Goal: Transaction & Acquisition: Purchase product/service

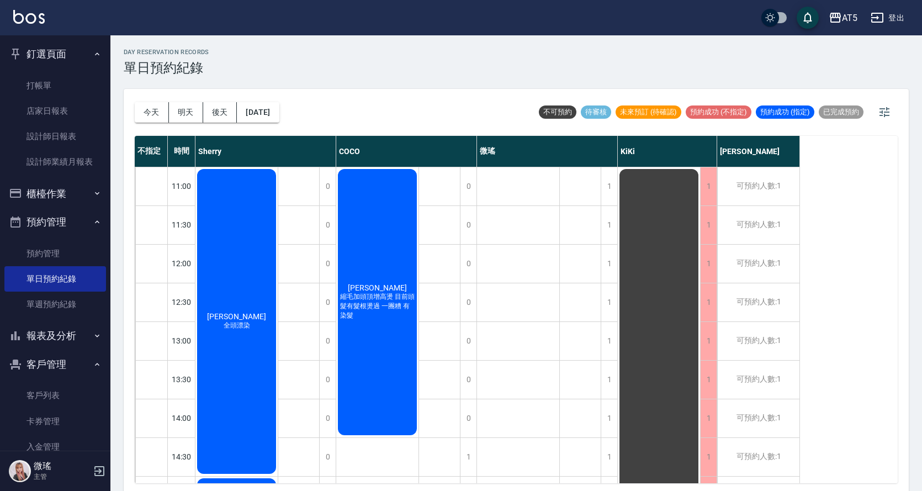
scroll to position [166, 0]
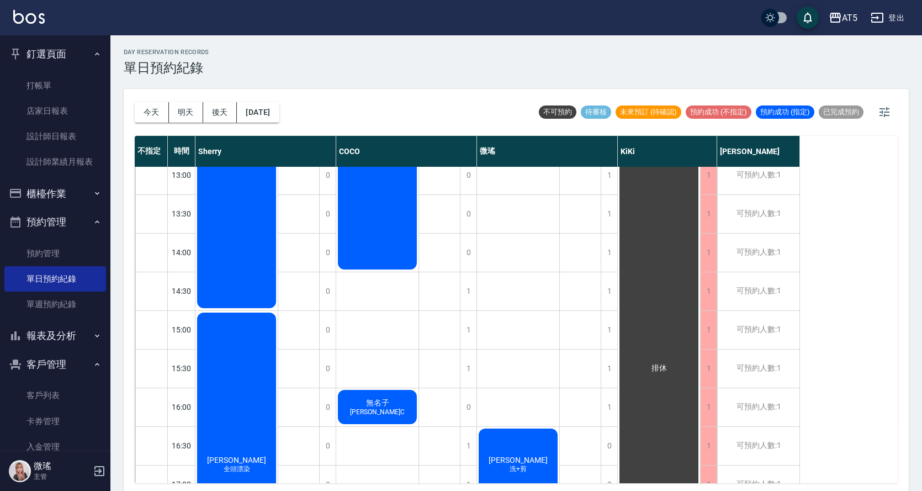
click at [433, 416] on div "公休" at bounding box center [439, 348] width 41 height 695
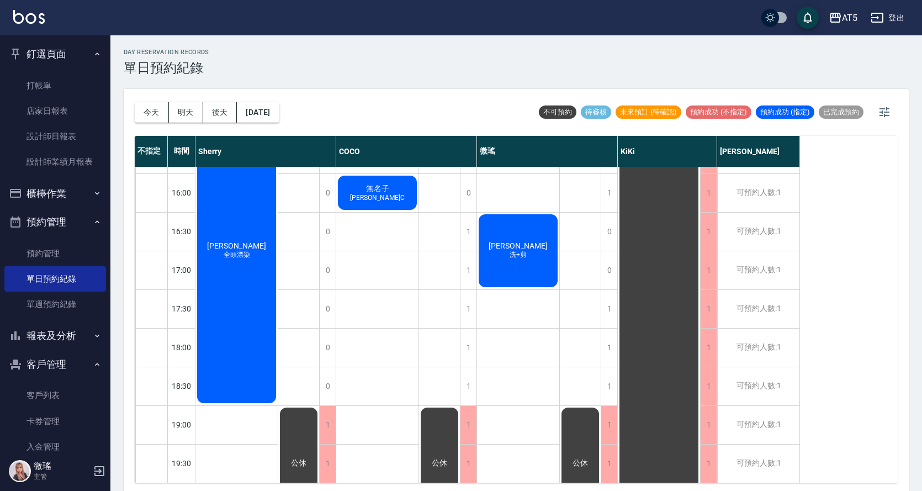
scroll to position [3, 0]
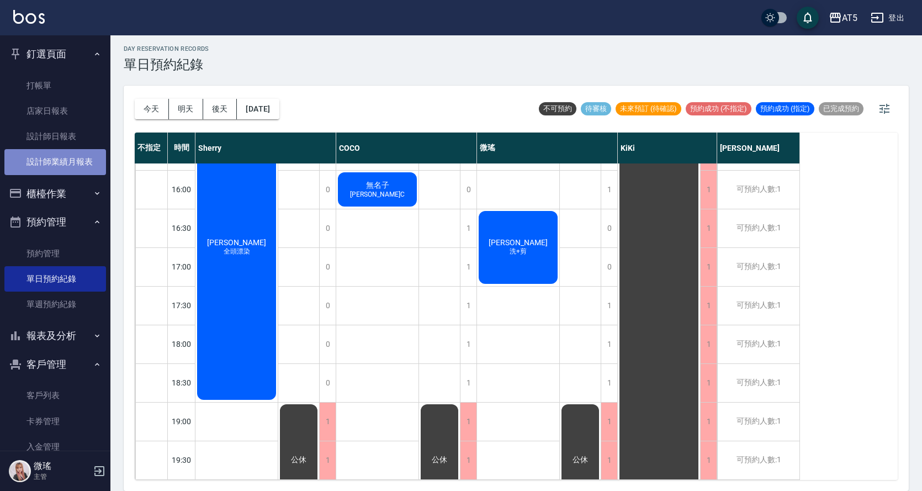
click at [74, 162] on link "設計師業績月報表" at bounding box center [55, 161] width 102 height 25
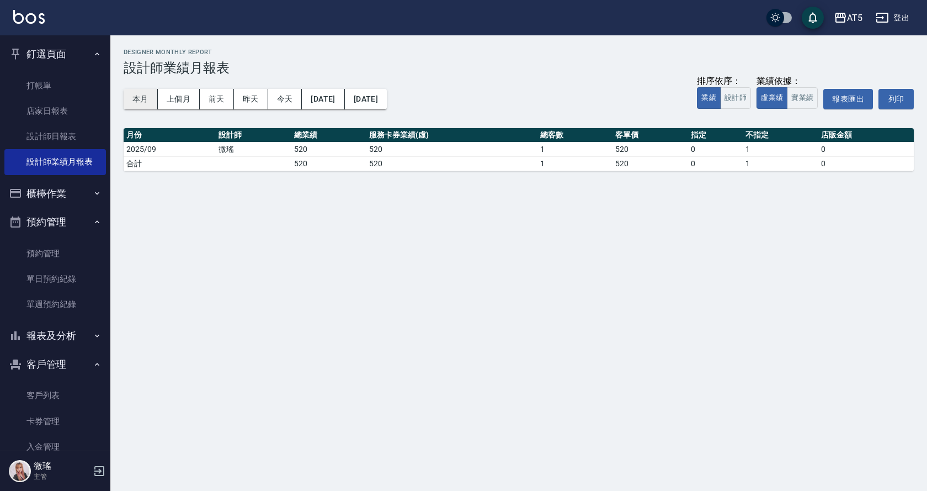
click at [148, 104] on button "本月" at bounding box center [141, 99] width 34 height 20
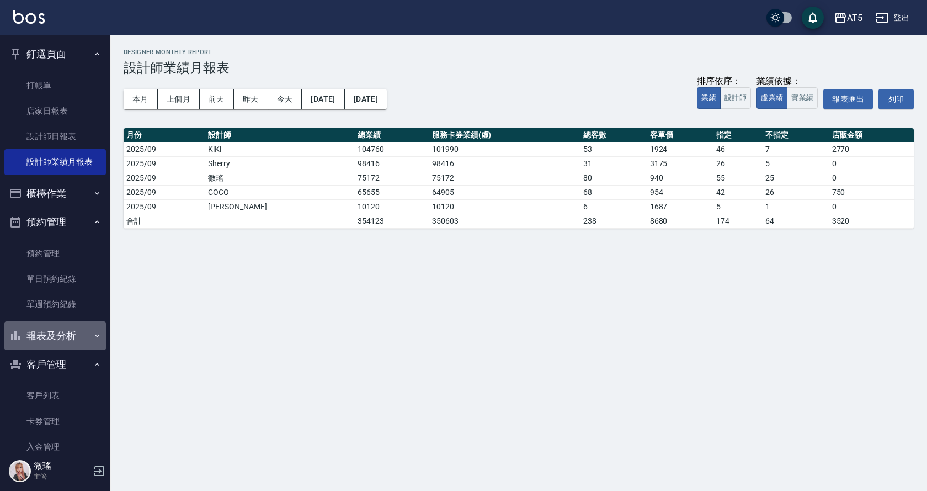
click at [77, 331] on button "報表及分析" at bounding box center [55, 335] width 102 height 29
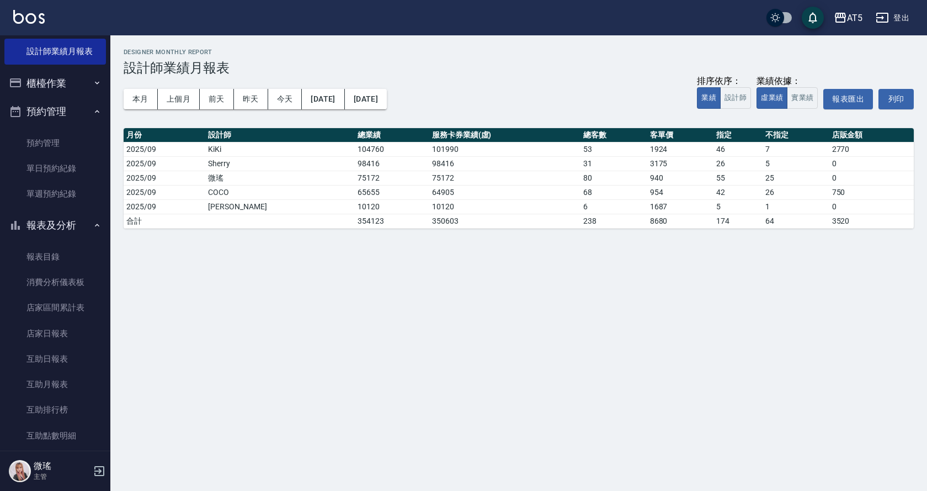
click at [75, 233] on button "報表及分析" at bounding box center [55, 225] width 102 height 29
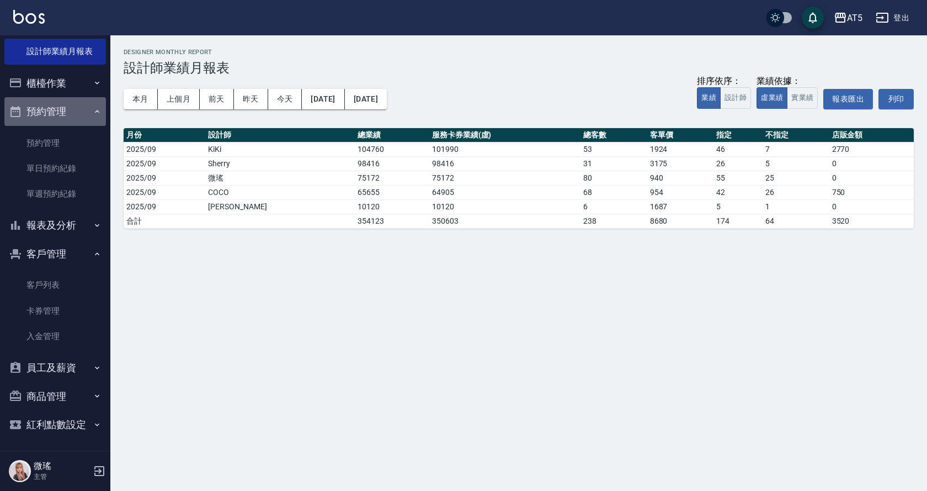
click at [76, 122] on button "預約管理" at bounding box center [55, 111] width 102 height 29
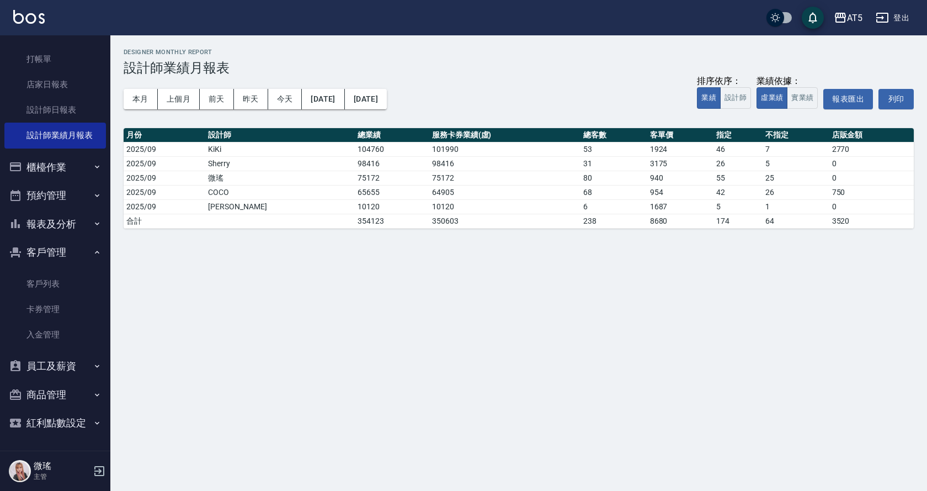
scroll to position [26, 0]
click at [66, 233] on button "報表及分析" at bounding box center [55, 224] width 102 height 29
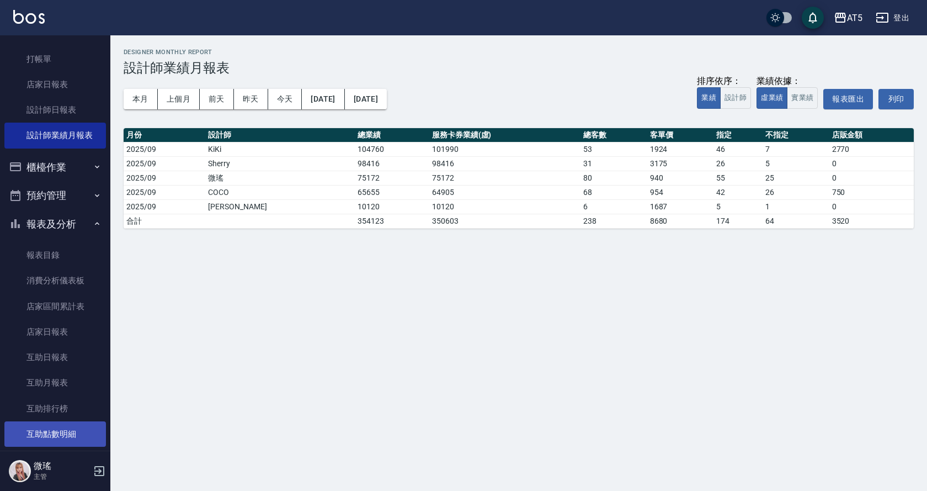
scroll to position [137, 0]
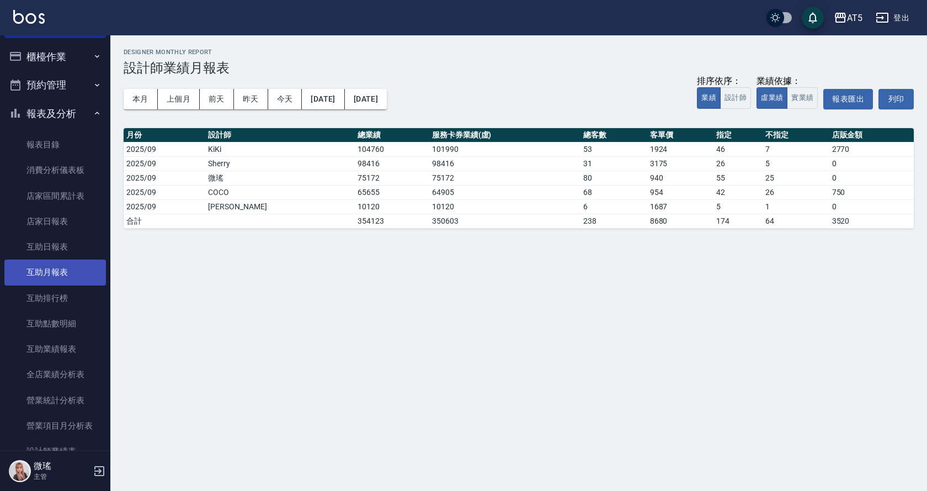
click at [46, 268] on link "互助月報表" at bounding box center [55, 271] width 102 height 25
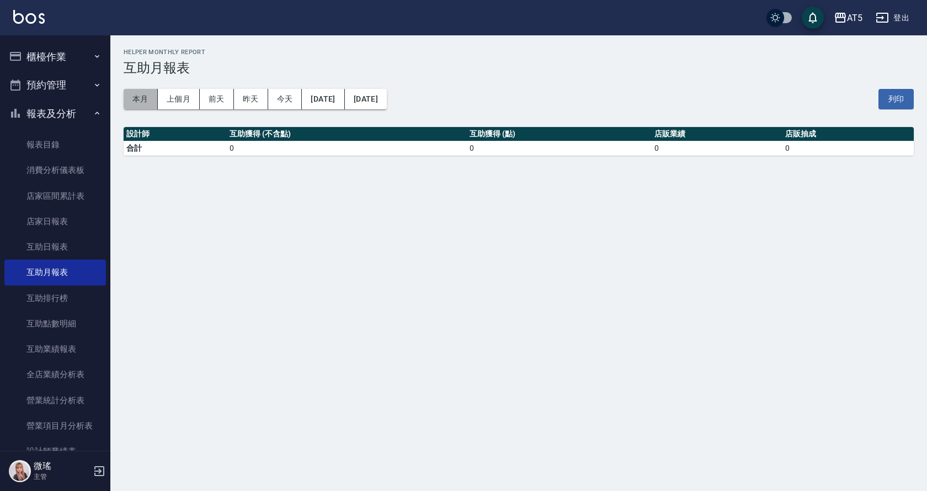
click at [142, 100] on button "本月" at bounding box center [141, 99] width 34 height 20
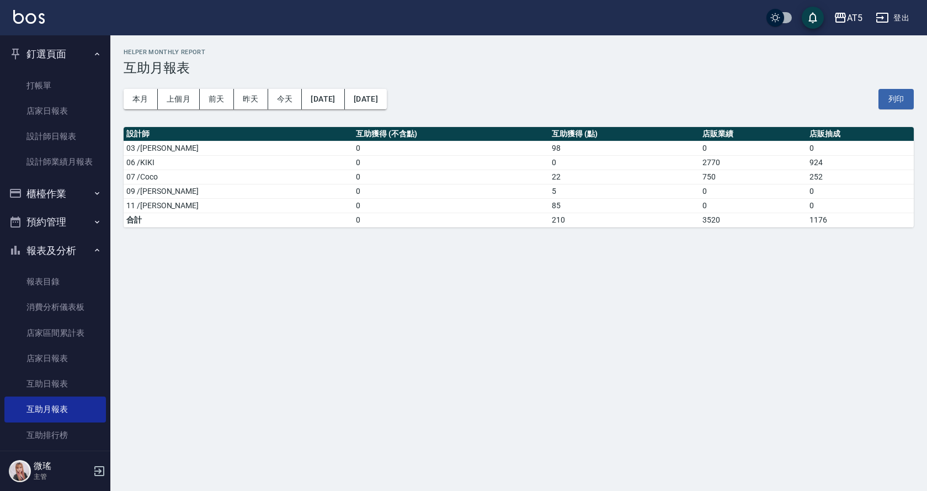
click at [46, 236] on button "報表及分析" at bounding box center [55, 250] width 102 height 29
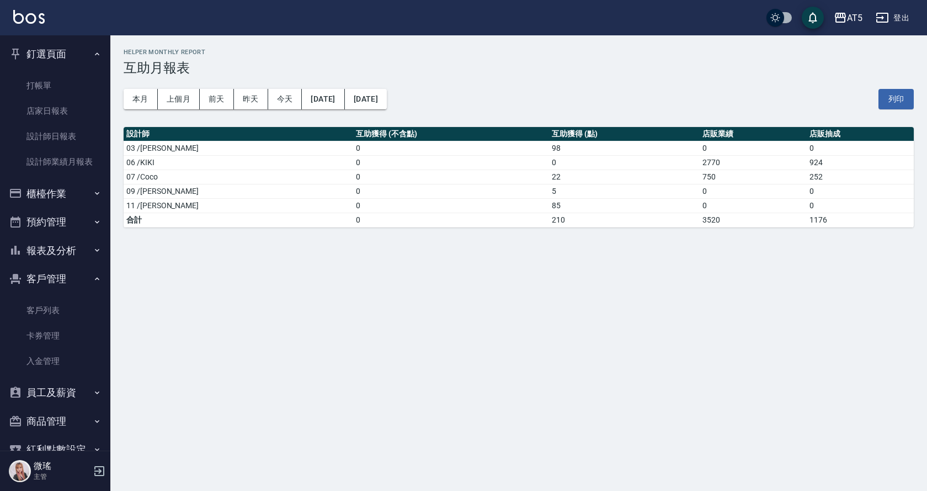
click at [82, 54] on button "釘選頁面" at bounding box center [55, 54] width 102 height 29
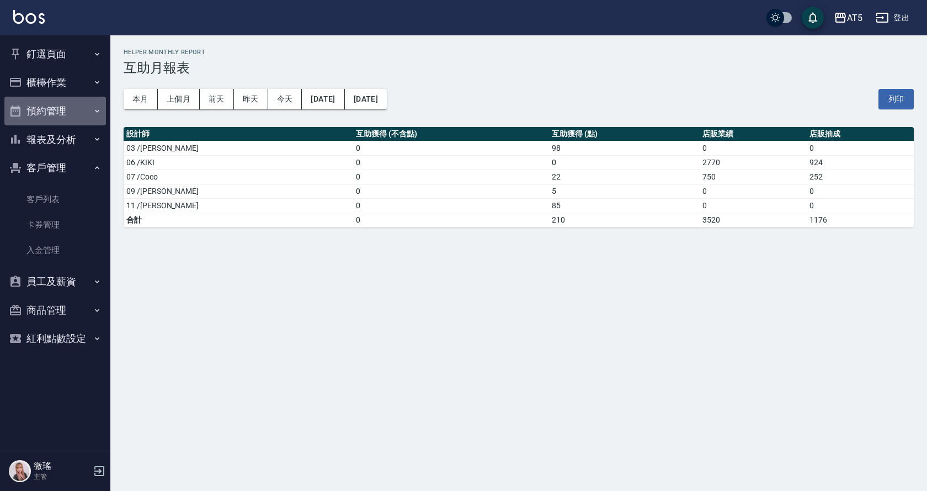
click at [64, 111] on button "預約管理" at bounding box center [55, 111] width 102 height 29
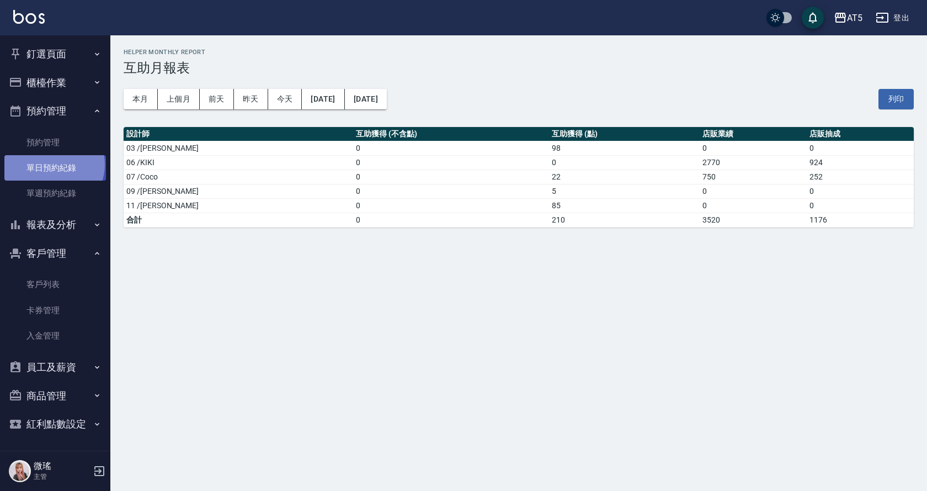
click at [53, 164] on link "單日預約紀錄" at bounding box center [55, 167] width 102 height 25
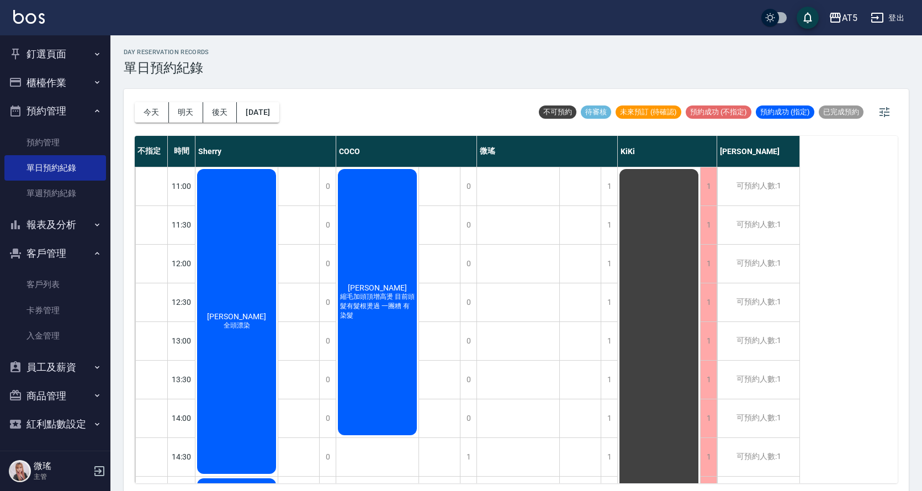
click at [186, 123] on div "[DATE] [DATE] [DATE] [DATE]" at bounding box center [207, 112] width 145 height 47
click at [184, 108] on button "明天" at bounding box center [186, 112] width 34 height 20
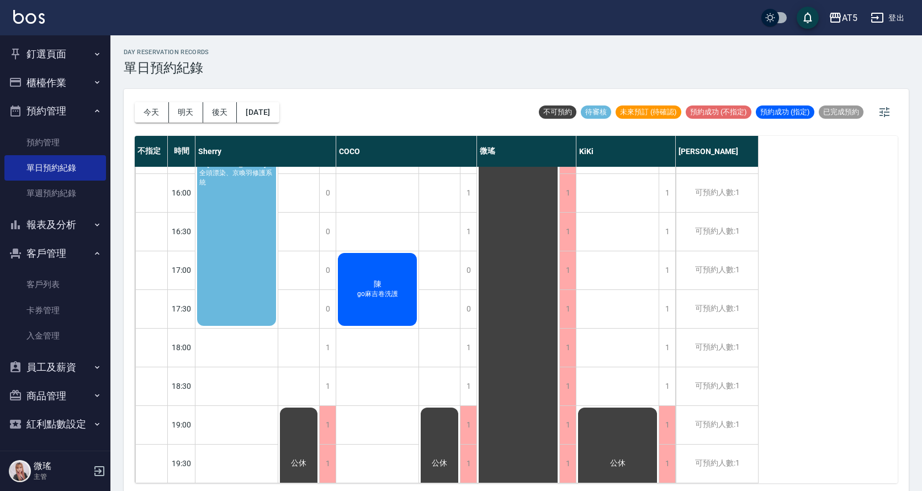
scroll to position [331, 0]
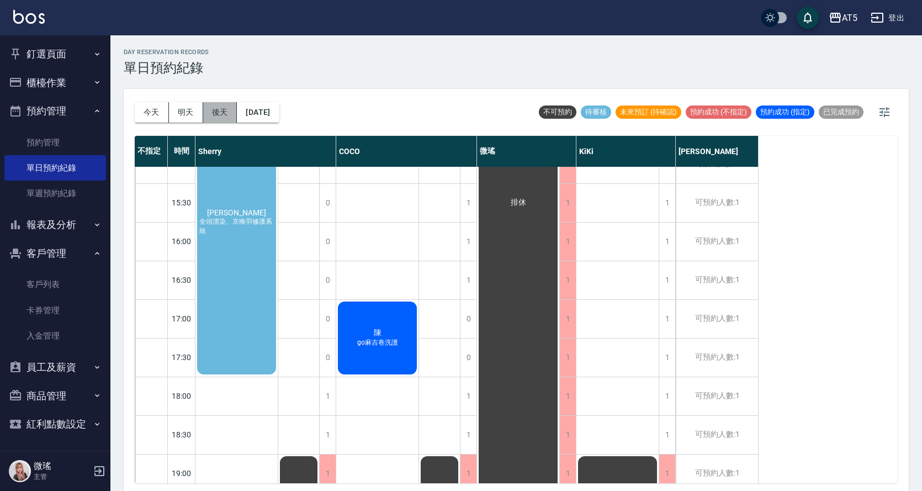
click at [228, 112] on button "後天" at bounding box center [220, 112] width 34 height 20
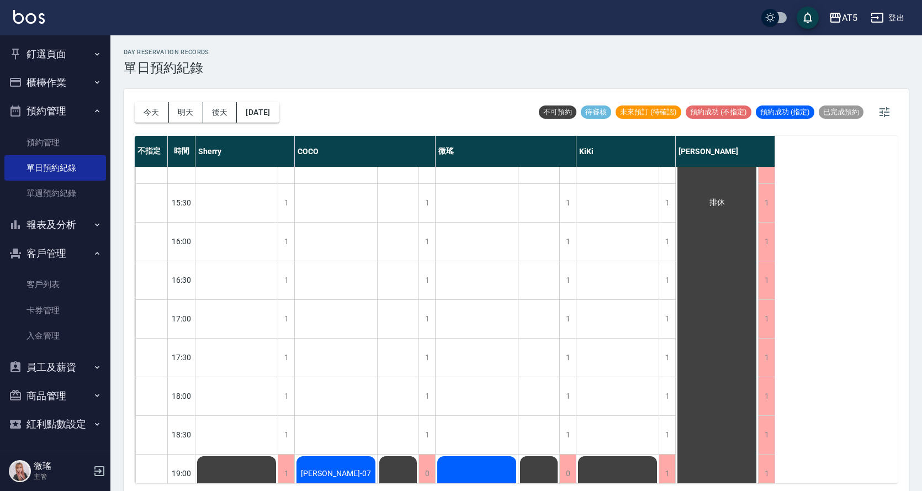
scroll to position [166, 0]
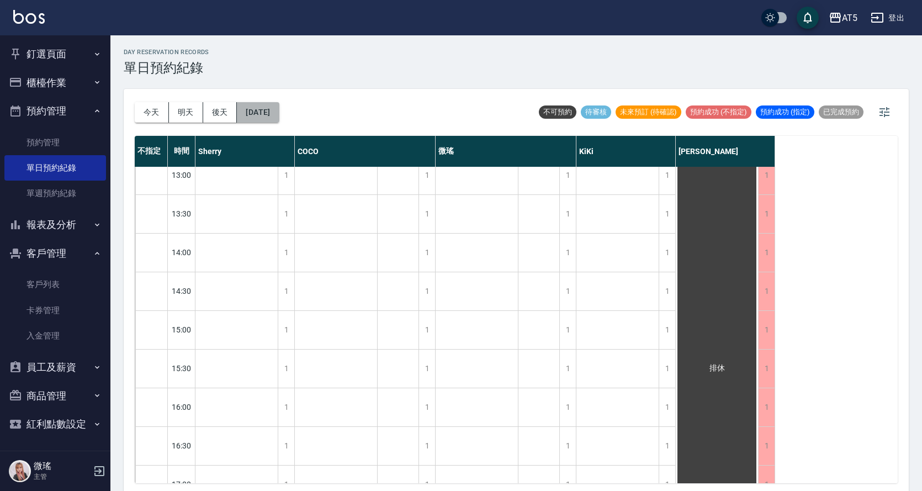
click at [266, 119] on button "[DATE]" at bounding box center [258, 112] width 42 height 20
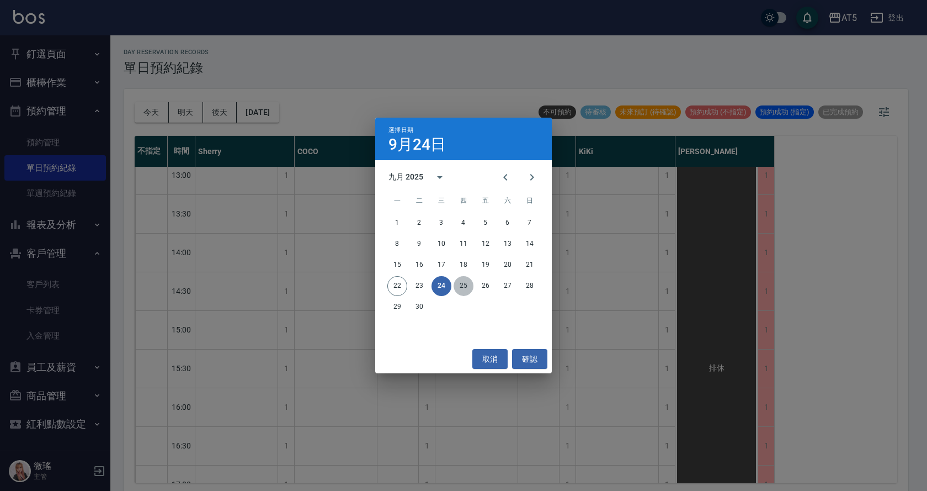
click at [467, 287] on button "25" at bounding box center [464, 286] width 20 height 20
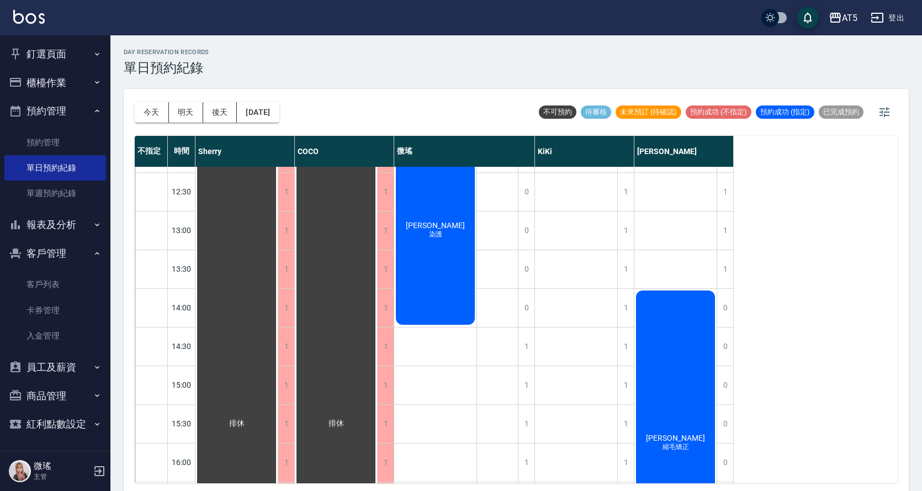
scroll to position [166, 0]
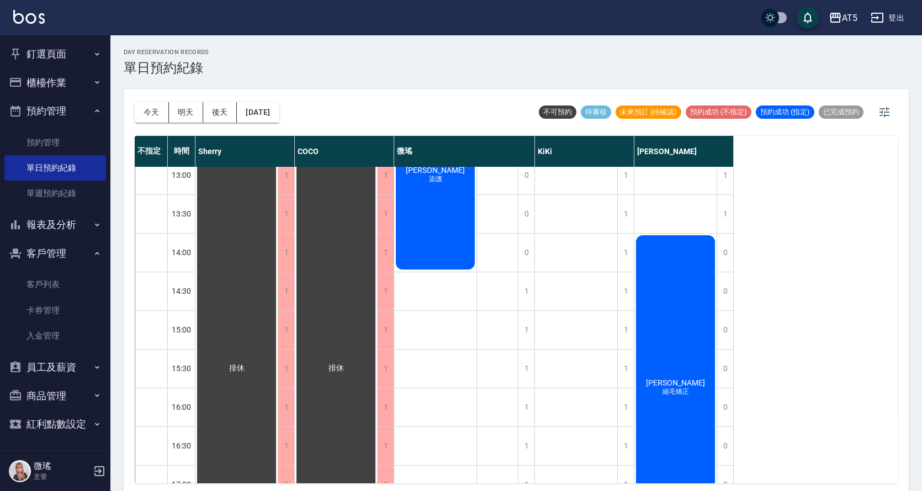
click at [227, 118] on button "後天" at bounding box center [220, 112] width 34 height 20
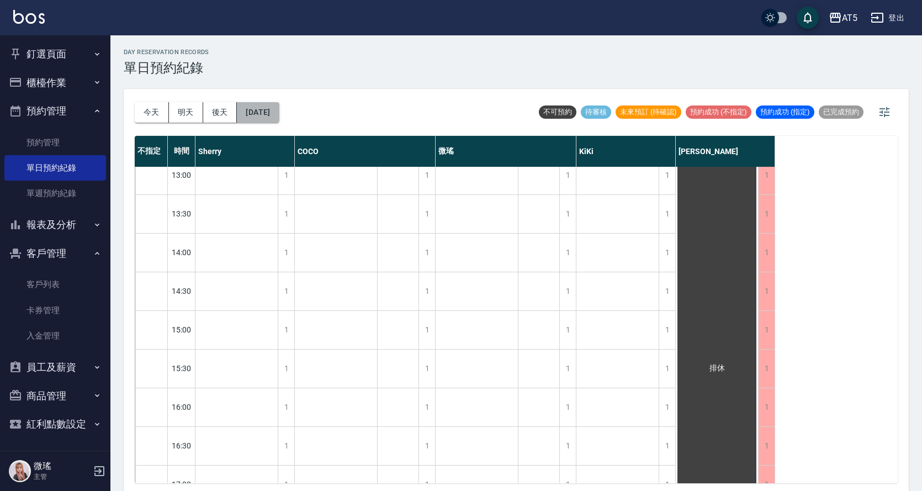
click at [267, 118] on button "[DATE]" at bounding box center [258, 112] width 42 height 20
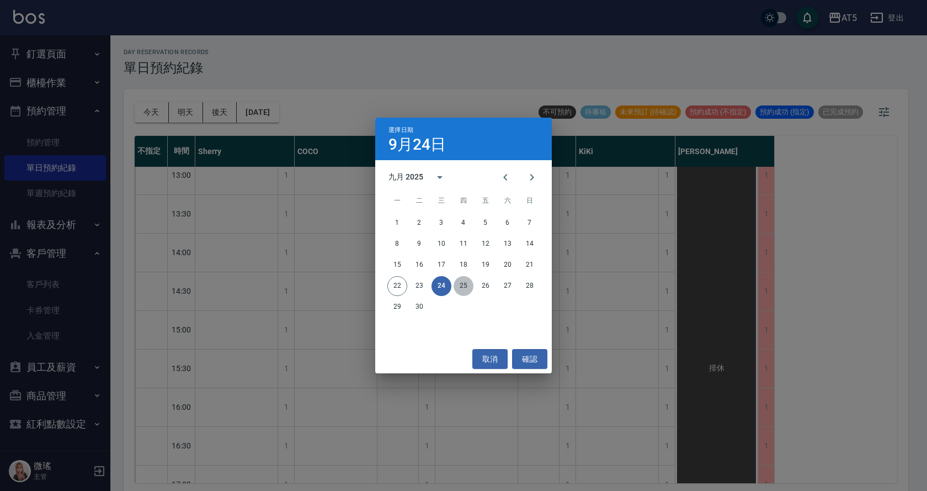
click at [468, 284] on button "25" at bounding box center [464, 286] width 20 height 20
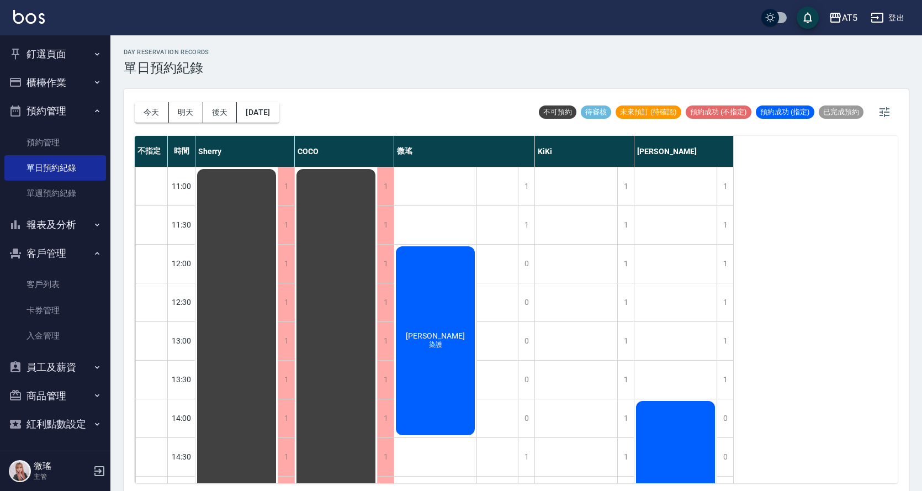
scroll to position [166, 0]
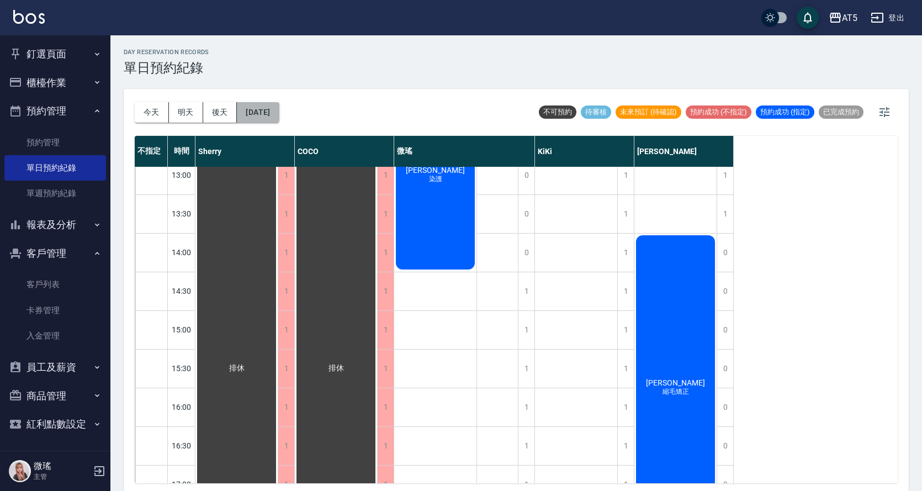
click at [273, 111] on button "[DATE]" at bounding box center [258, 112] width 42 height 20
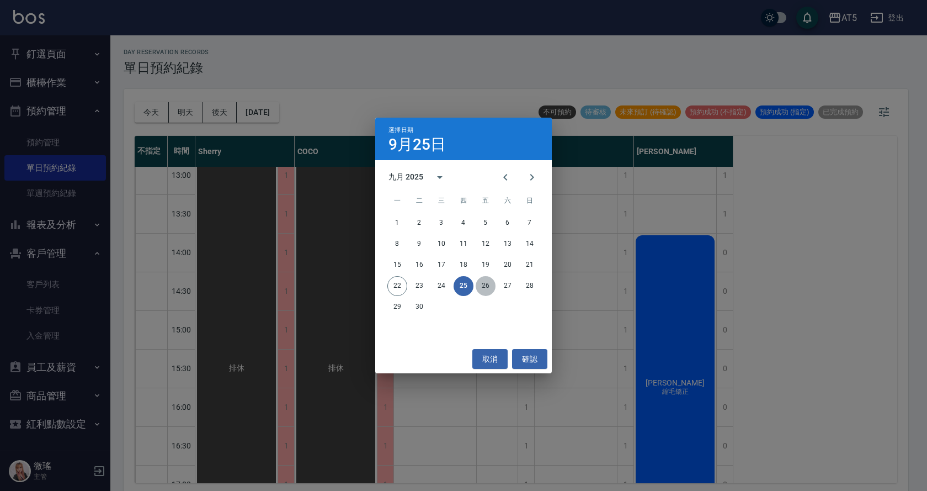
click at [487, 295] on button "26" at bounding box center [486, 286] width 20 height 20
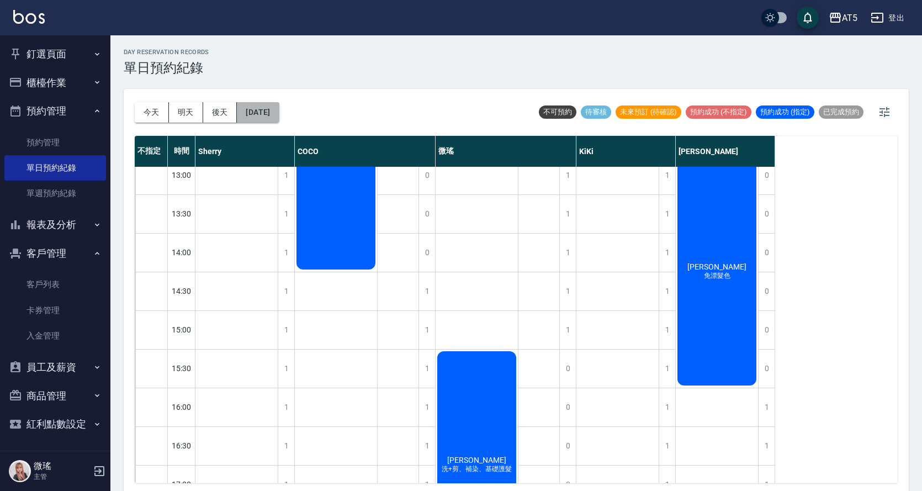
click at [259, 110] on button "[DATE]" at bounding box center [258, 112] width 42 height 20
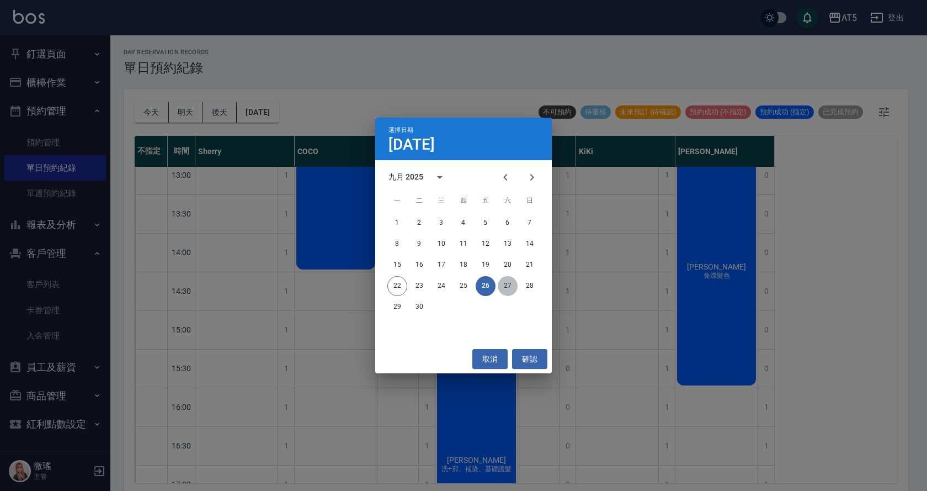
click at [514, 280] on button "27" at bounding box center [508, 286] width 20 height 20
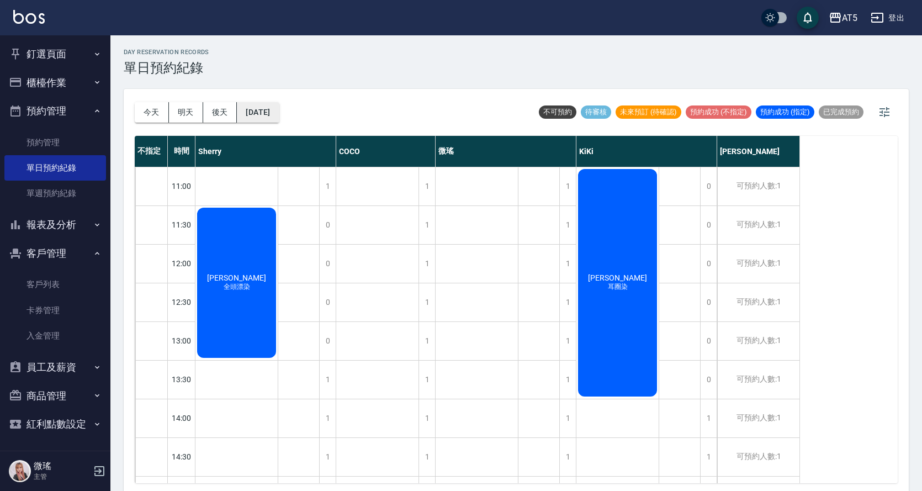
click at [279, 118] on button "[DATE]" at bounding box center [258, 112] width 42 height 20
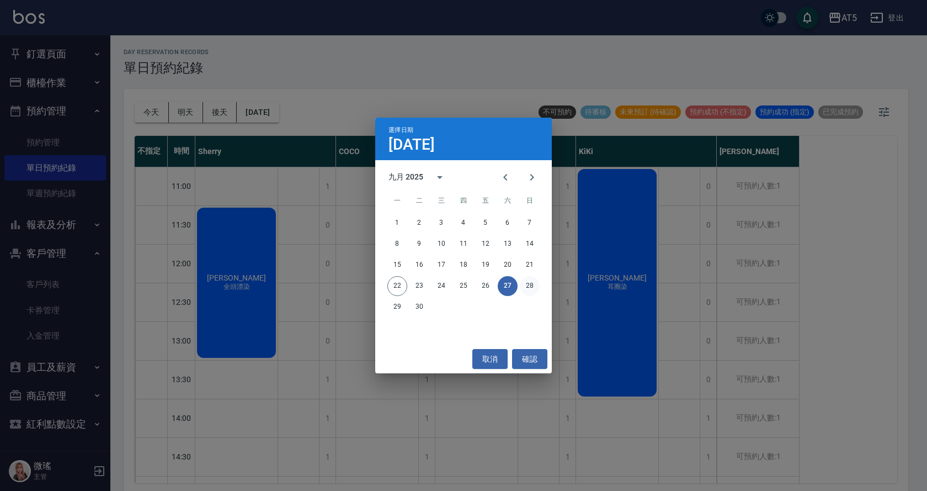
click at [528, 281] on button "28" at bounding box center [530, 286] width 20 height 20
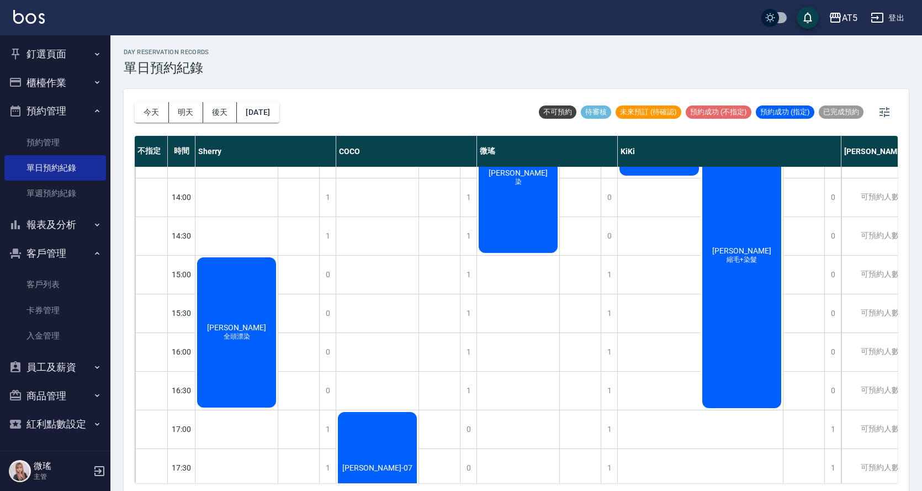
scroll to position [110, 0]
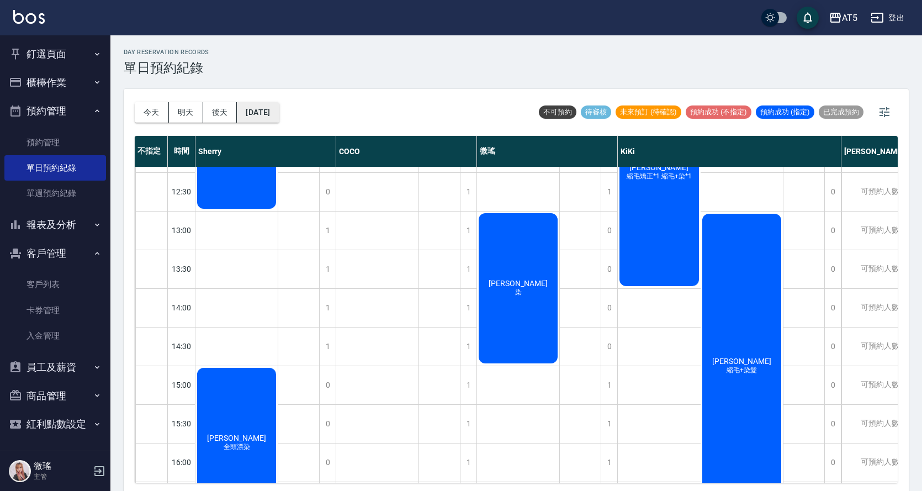
click at [279, 109] on button "[DATE]" at bounding box center [258, 112] width 42 height 20
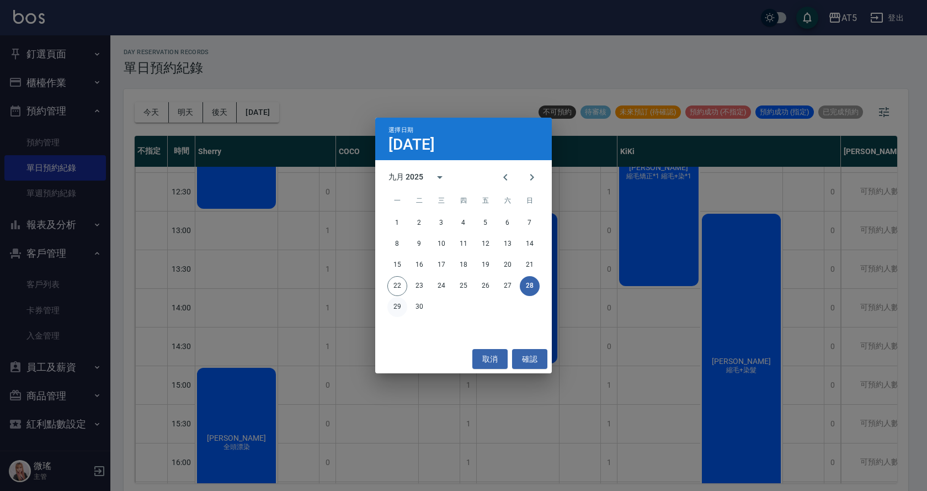
click at [397, 310] on button "29" at bounding box center [397, 307] width 20 height 20
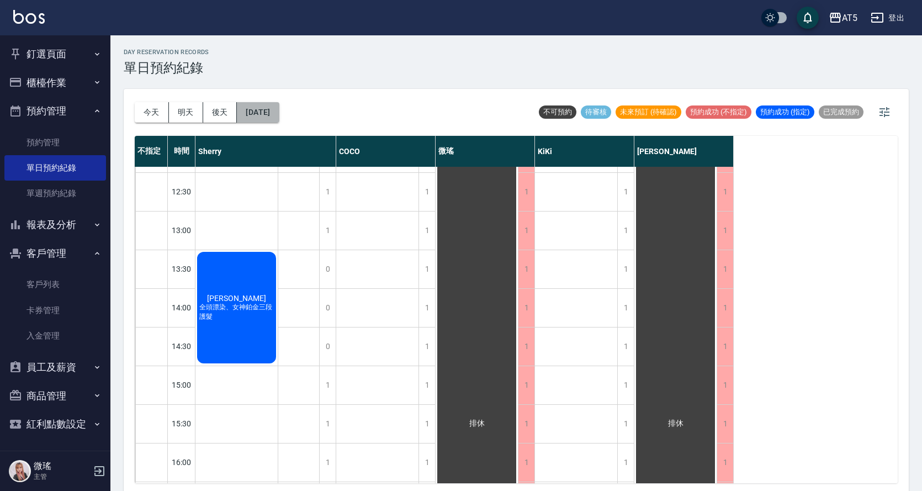
click at [248, 111] on button "[DATE]" at bounding box center [258, 112] width 42 height 20
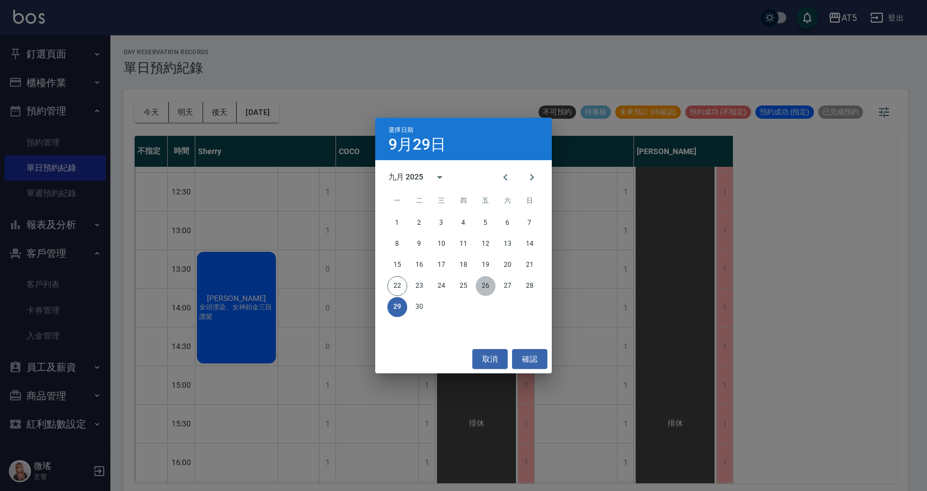
click at [478, 284] on button "26" at bounding box center [486, 286] width 20 height 20
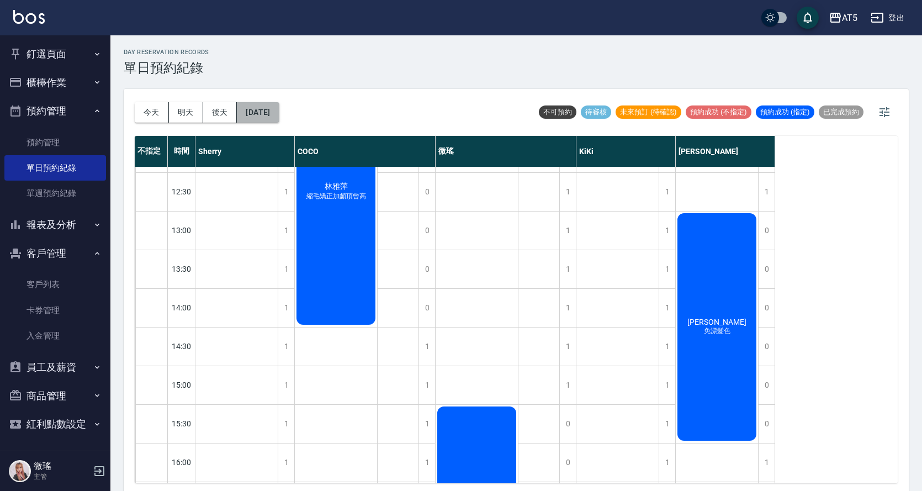
click at [255, 114] on button "[DATE]" at bounding box center [258, 112] width 42 height 20
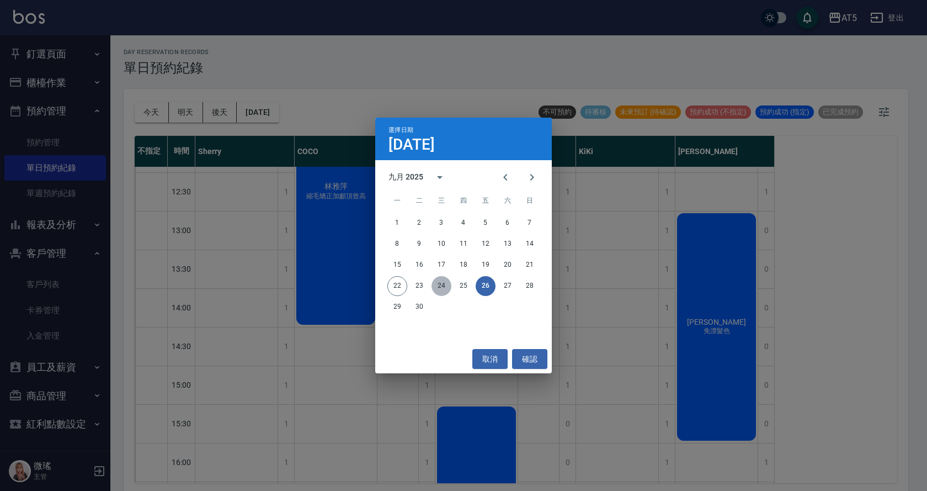
click at [440, 290] on button "24" at bounding box center [442, 286] width 20 height 20
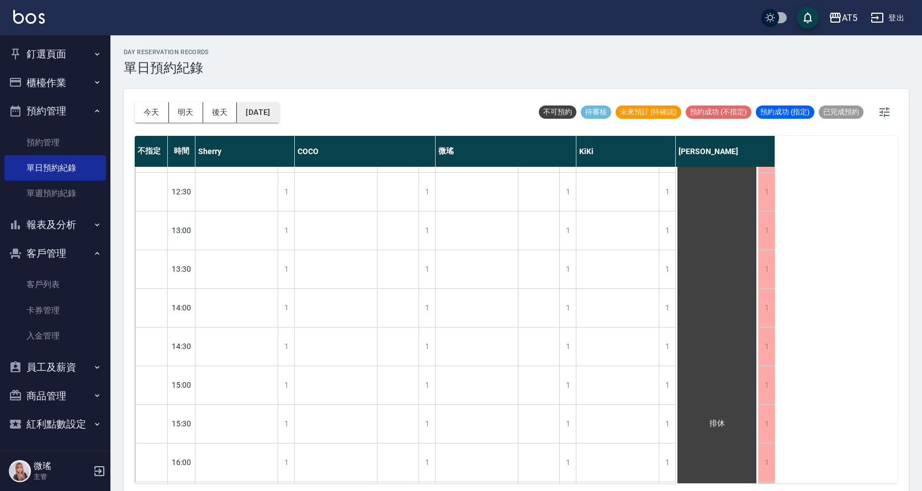
click at [255, 119] on button "[DATE]" at bounding box center [258, 112] width 42 height 20
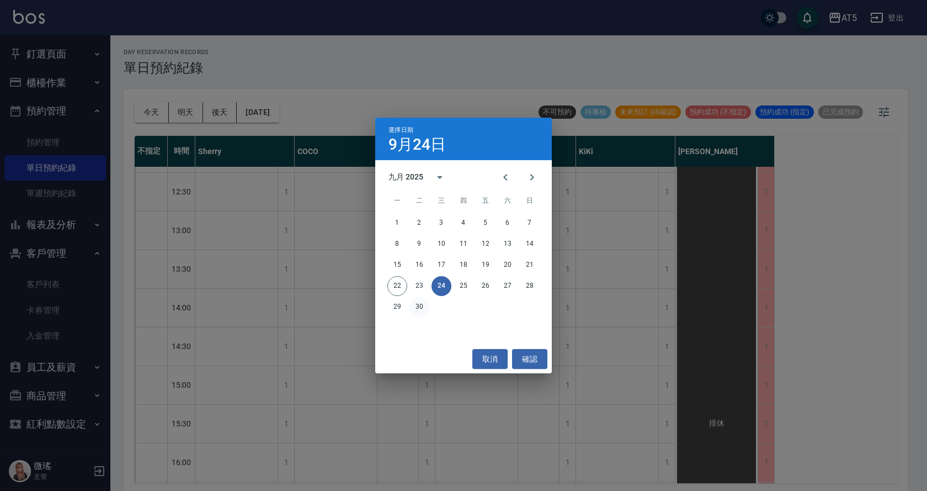
click at [416, 300] on button "30" at bounding box center [419, 307] width 20 height 20
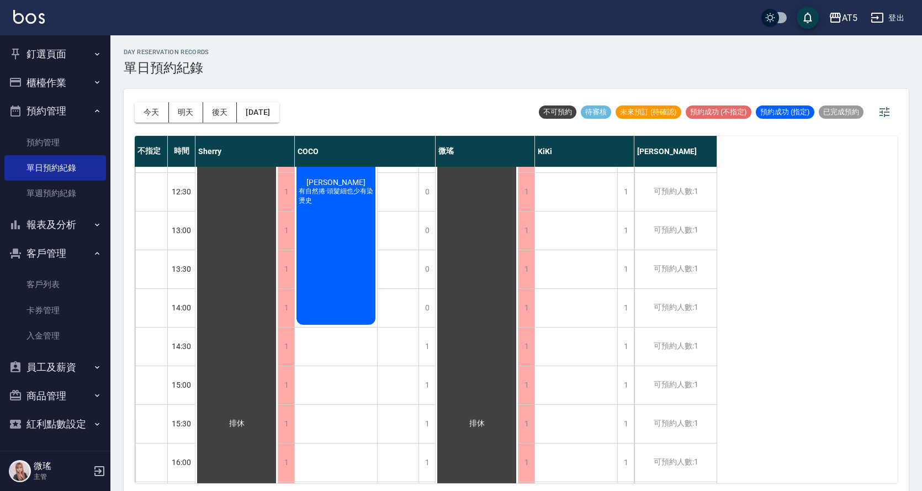
click at [81, 109] on button "預約管理" at bounding box center [55, 111] width 102 height 29
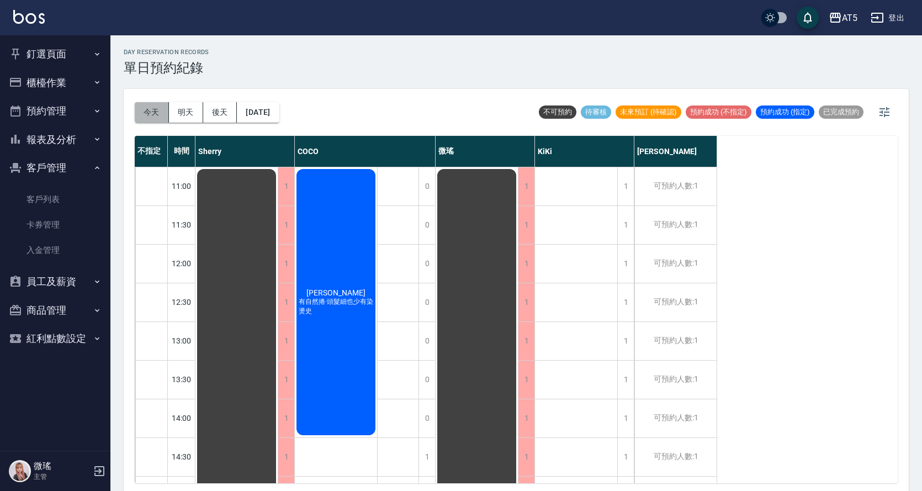
click at [147, 110] on button "今天" at bounding box center [152, 112] width 34 height 20
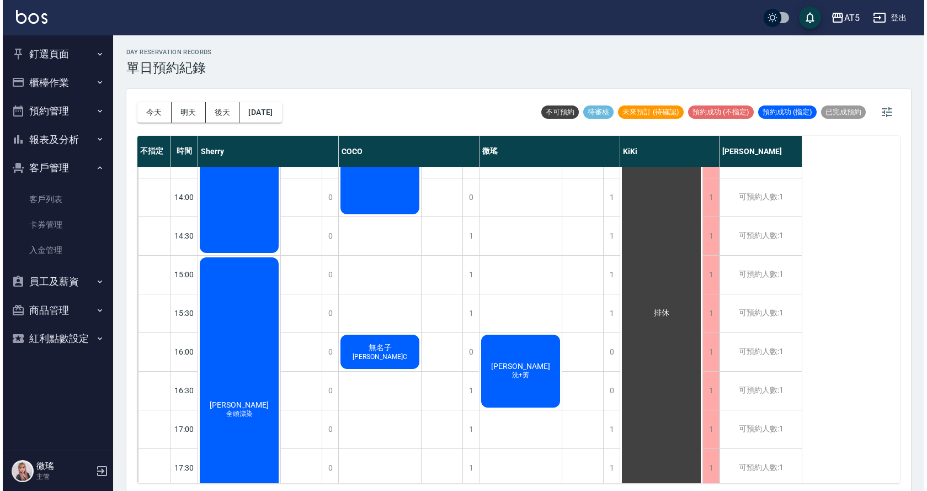
scroll to position [386, 0]
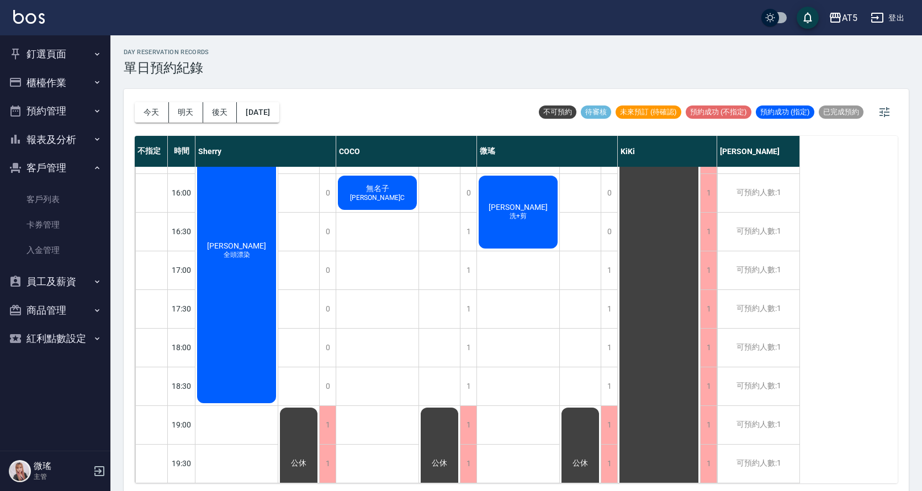
click at [515, 194] on div "[PERSON_NAME]+剪" at bounding box center [518, 212] width 82 height 76
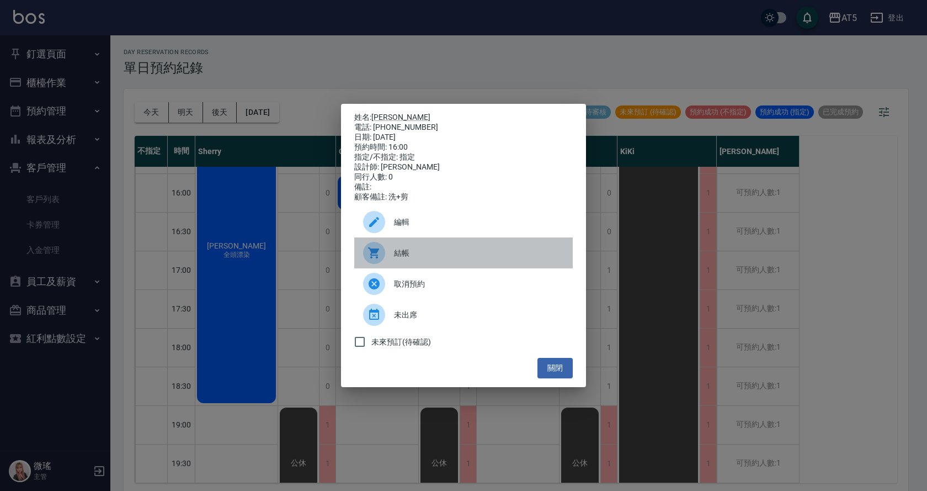
click at [435, 264] on div "結帳" at bounding box center [463, 252] width 219 height 31
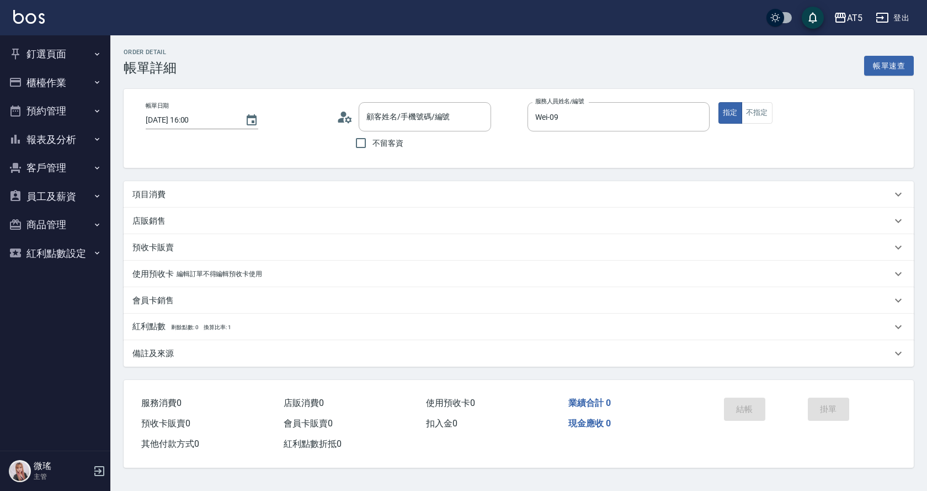
type input "[DATE] 16:00"
type input "Wei-09"
type input "劉瀞茹/0965230314/09-0102"
click at [146, 189] on p "項目消費" at bounding box center [148, 195] width 33 height 12
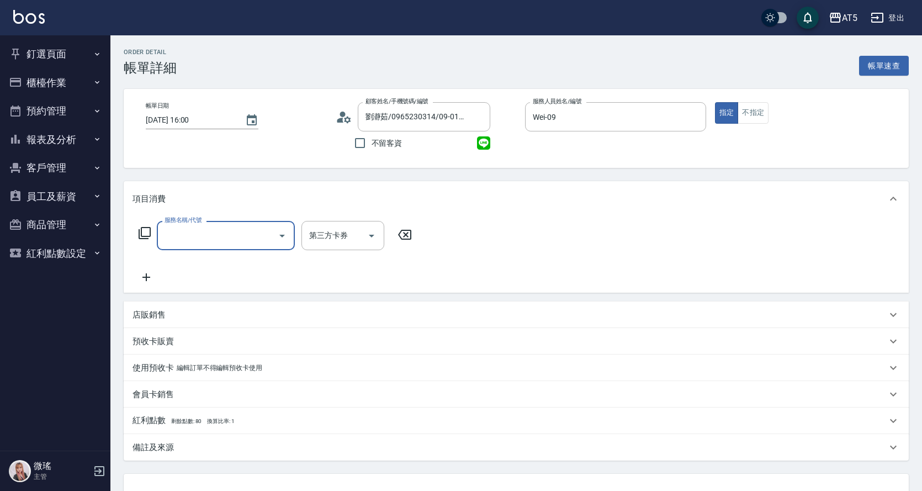
click at [190, 231] on input "服務名稱/代號" at bounding box center [217, 235] width 111 height 19
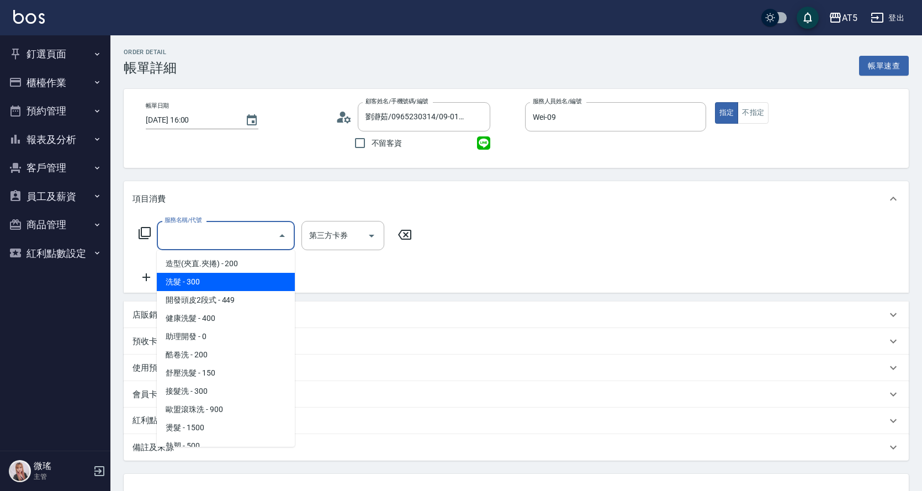
click at [214, 273] on span "洗髮 - 300" at bounding box center [226, 282] width 138 height 18
type input "30"
type input "洗髮(201)"
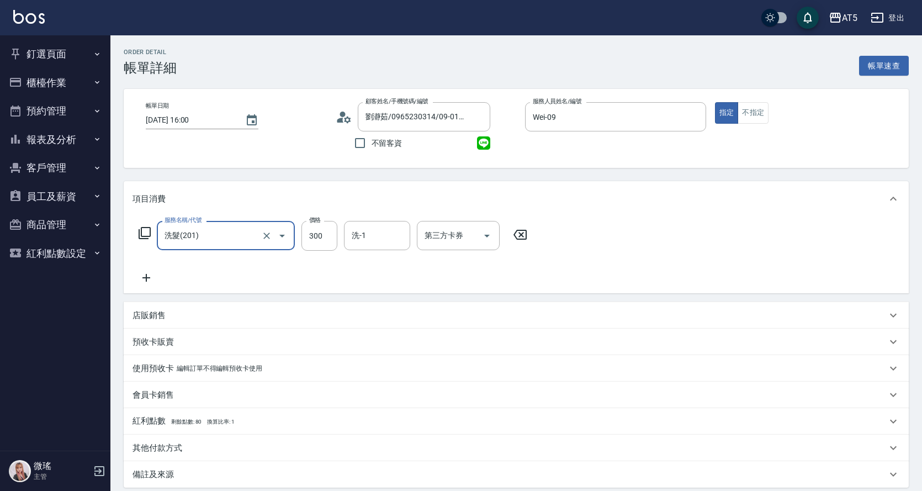
click at [151, 276] on icon at bounding box center [146, 277] width 28 height 13
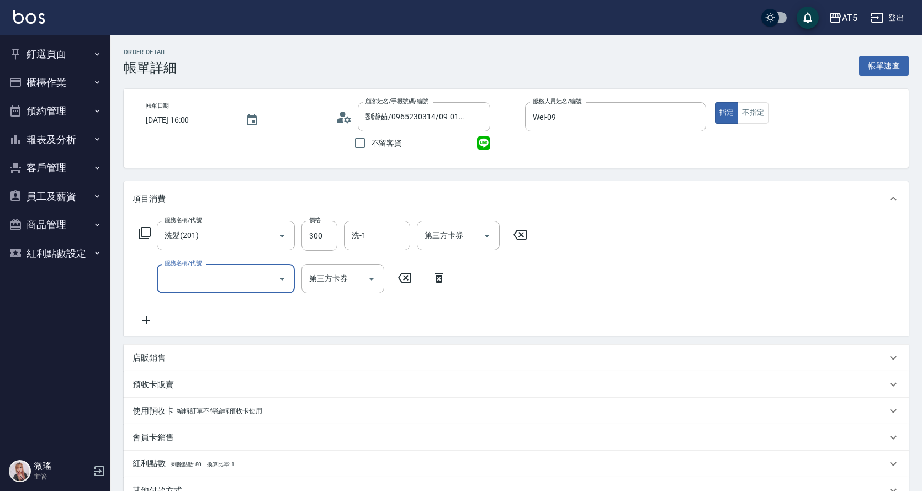
click at [189, 283] on input "服務名稱/代號" at bounding box center [217, 278] width 111 height 19
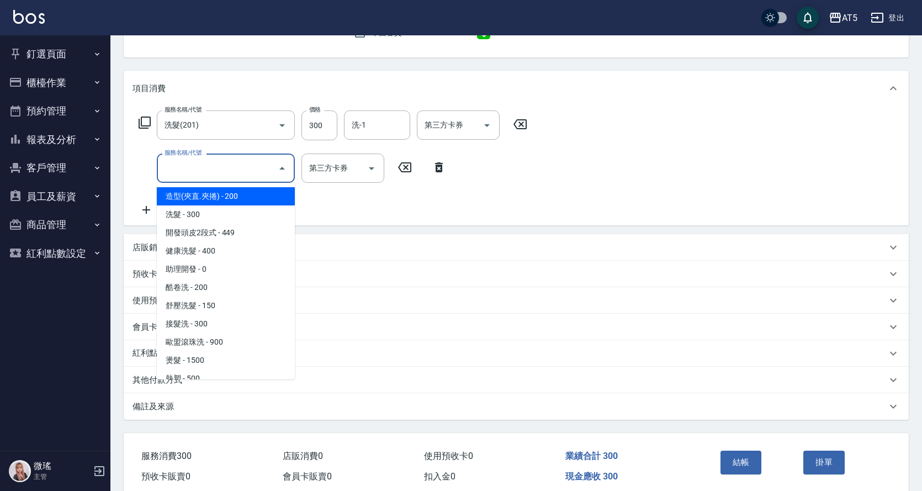
click at [200, 173] on input "服務名稱/代號" at bounding box center [217, 167] width 111 height 19
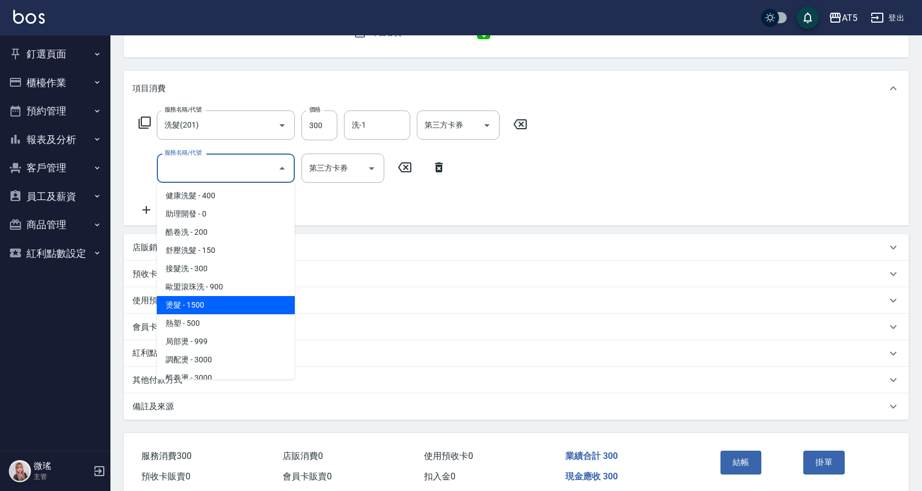
scroll to position [166, 0]
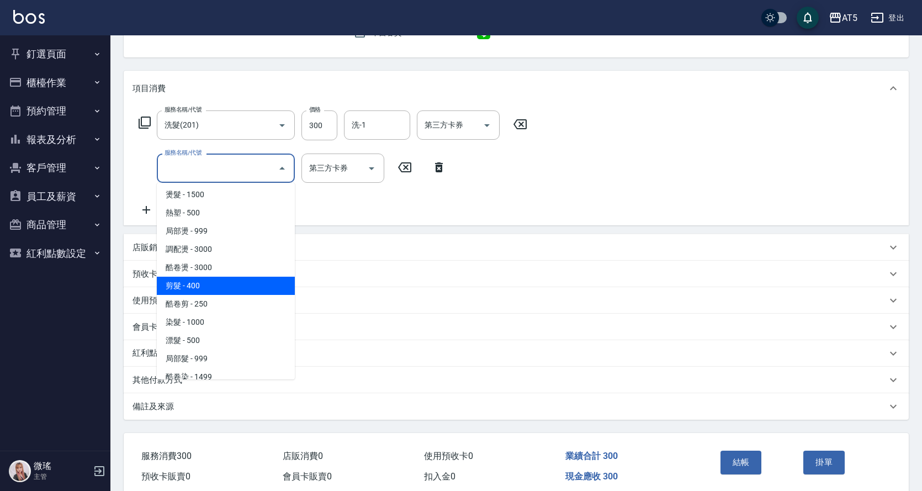
click at [217, 284] on span "剪髮 - 400" at bounding box center [226, 285] width 138 height 18
type input "70"
type input "剪髮(401)"
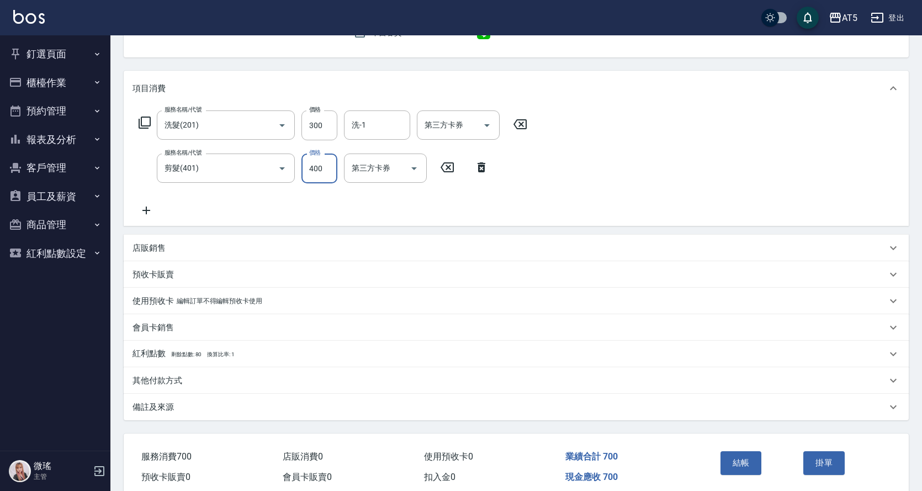
click at [327, 167] on input "400" at bounding box center [319, 168] width 36 height 30
type input "30"
type input "50"
type input "80"
type input "500"
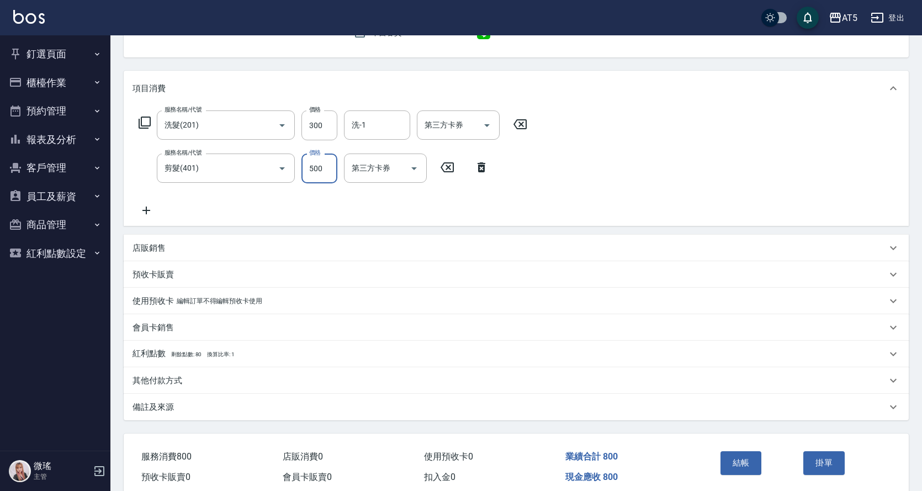
click at [901, 183] on div "服務名稱/代號 洗髮(201) 服務名稱/代號 價格 300 價格 洗-1 洗-1 第三方卡券 第三方卡券 服務名稱/代號 剪髮(401) 服務名稱/代號 價…" at bounding box center [516, 166] width 785 height 120
click at [734, 461] on button "結帳" at bounding box center [740, 462] width 41 height 23
